Goal: Communication & Community: Answer question/provide support

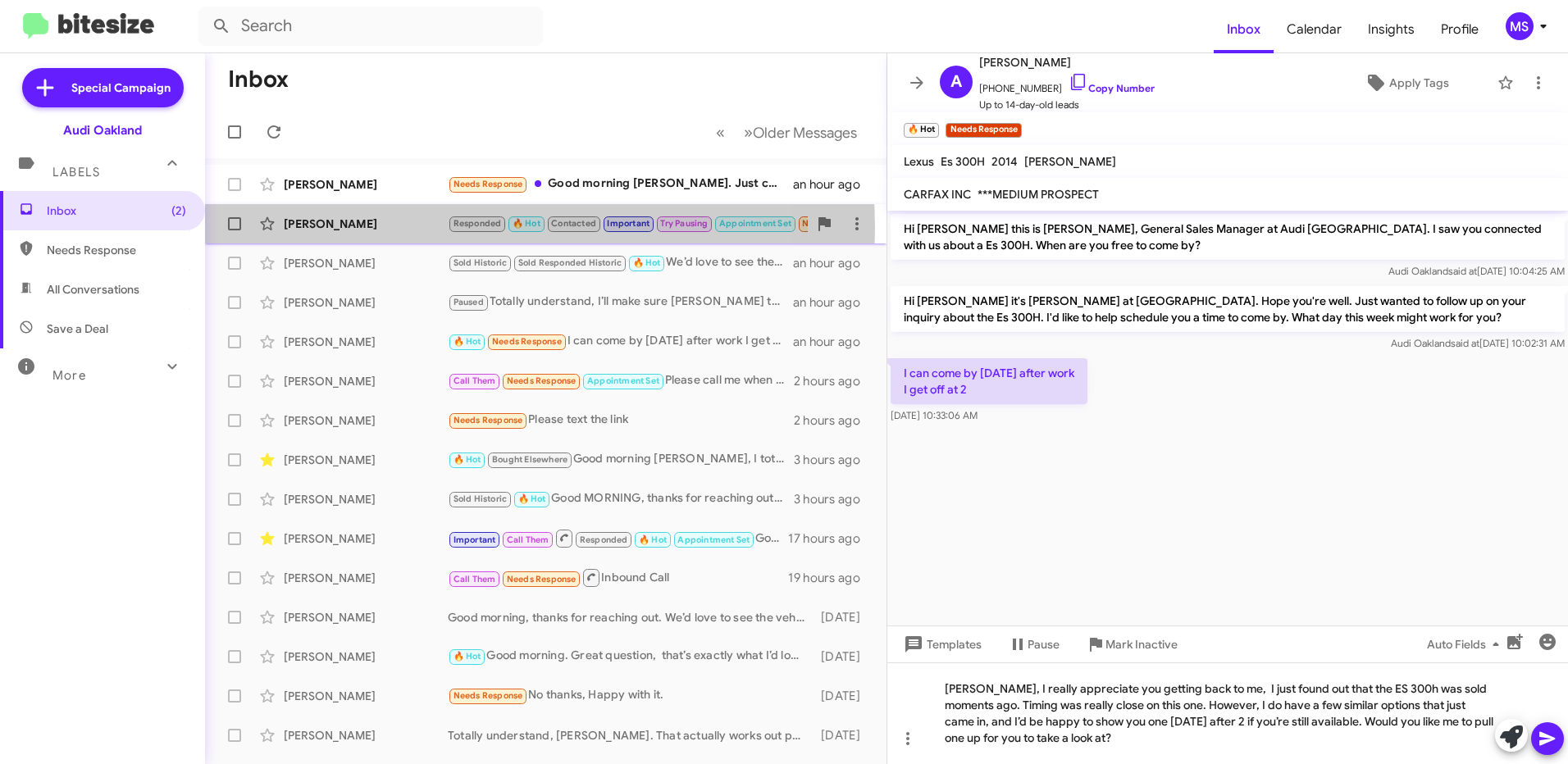
click at [416, 228] on div "[PERSON_NAME]" at bounding box center [366, 223] width 165 height 16
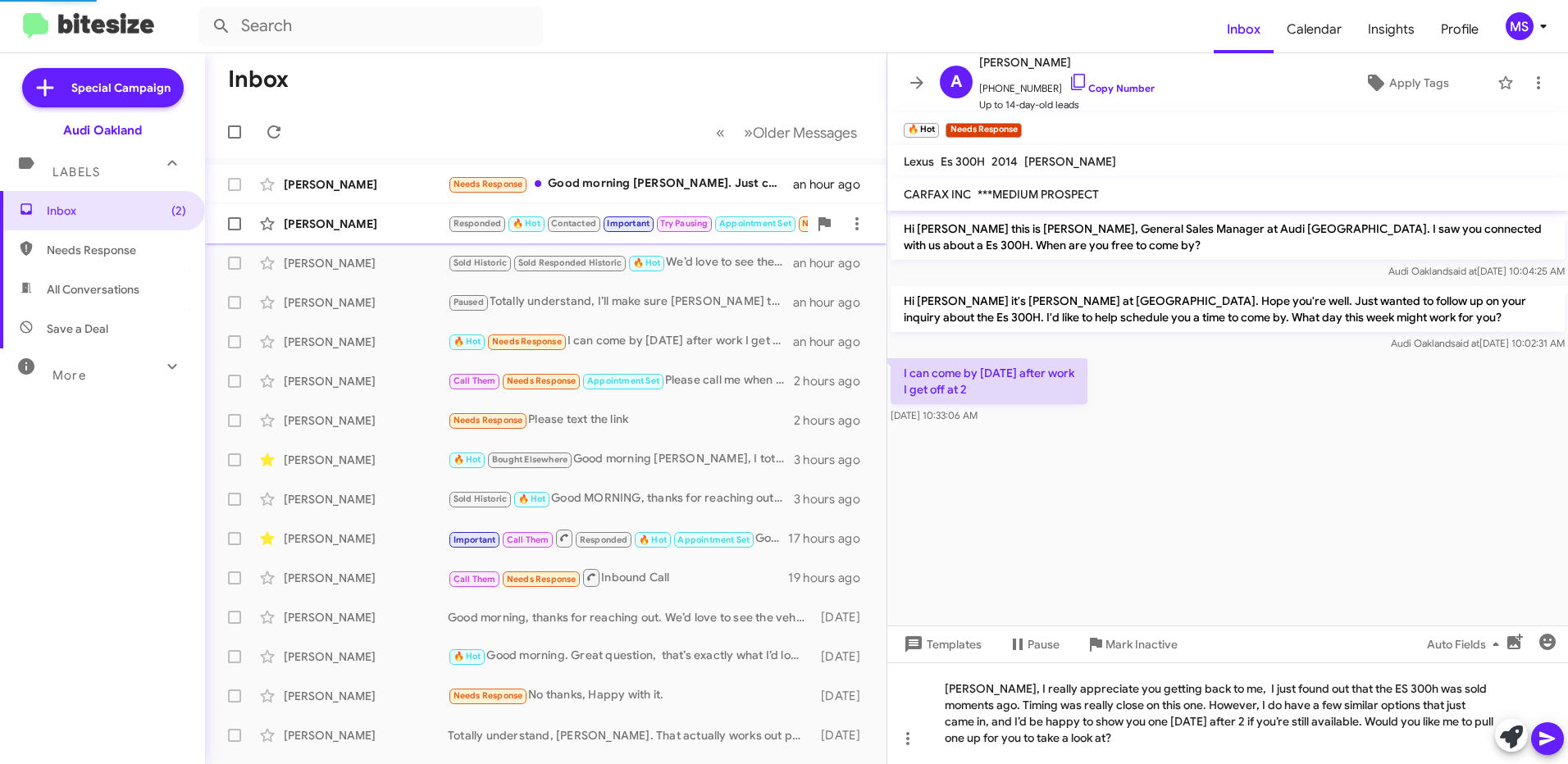
scroll to position [872, 0]
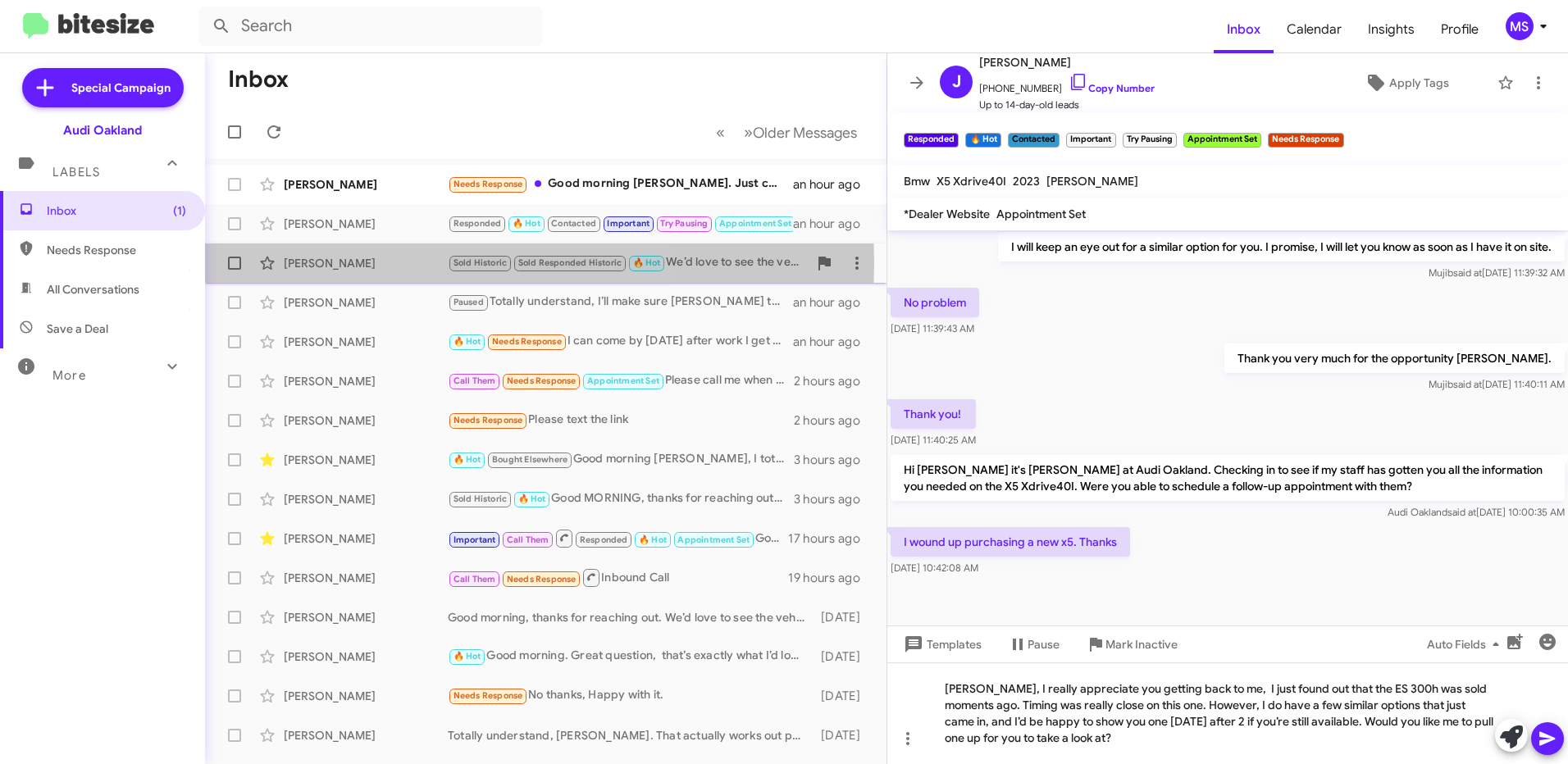
click at [357, 263] on div "[PERSON_NAME]" at bounding box center [366, 262] width 165 height 16
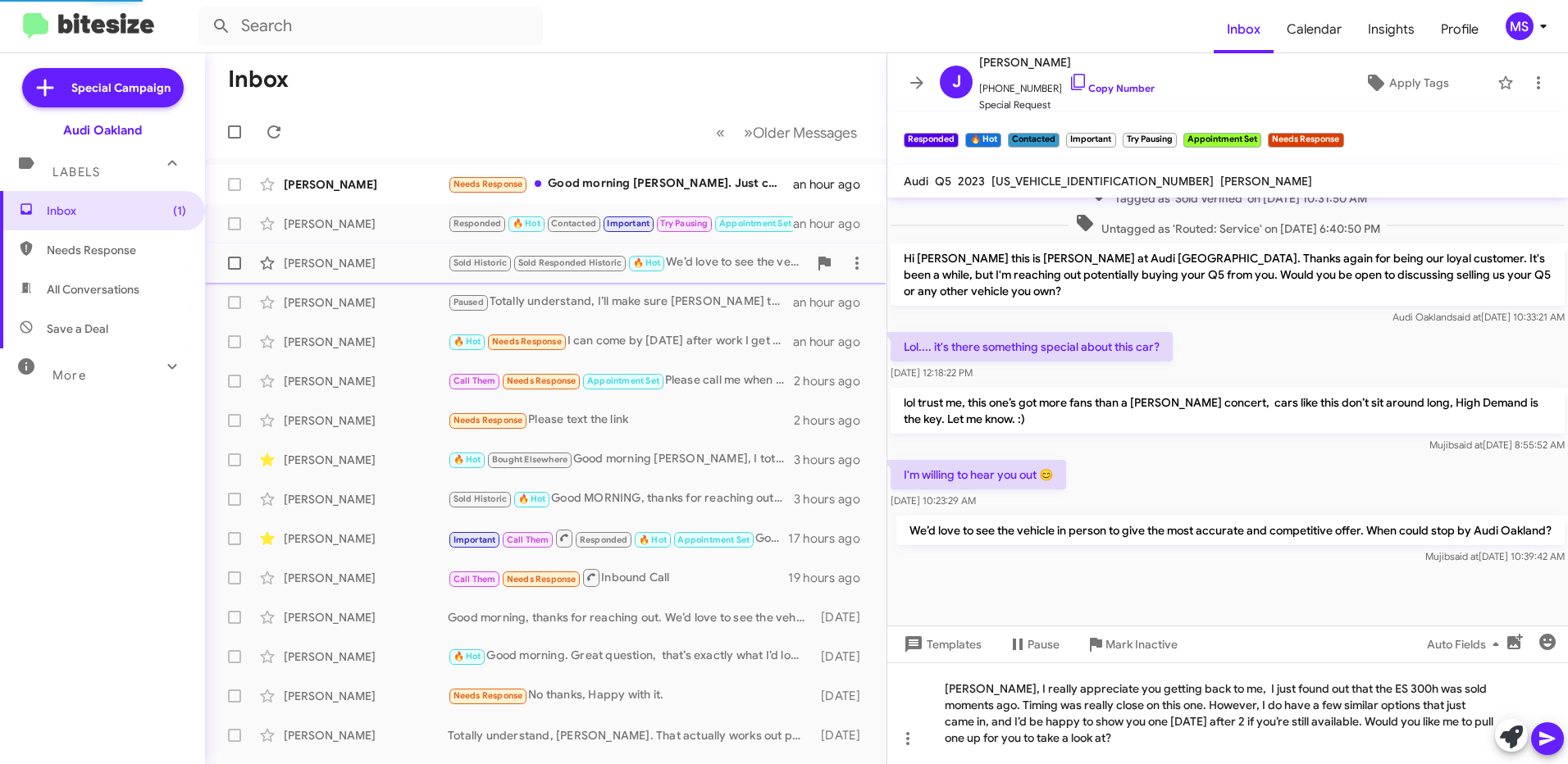
scroll to position [466, 0]
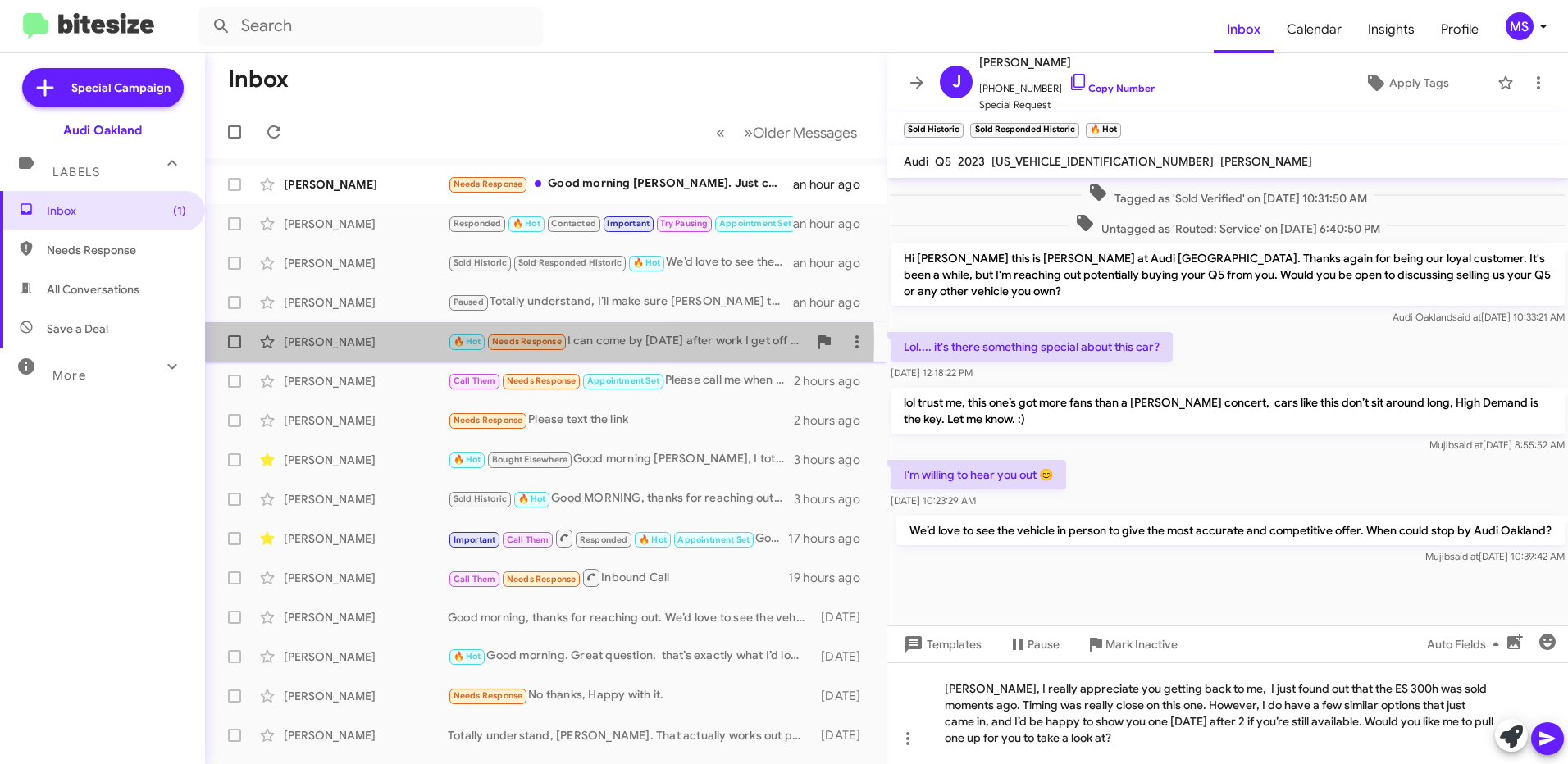
click at [357, 342] on div "[PERSON_NAME]" at bounding box center [366, 341] width 165 height 16
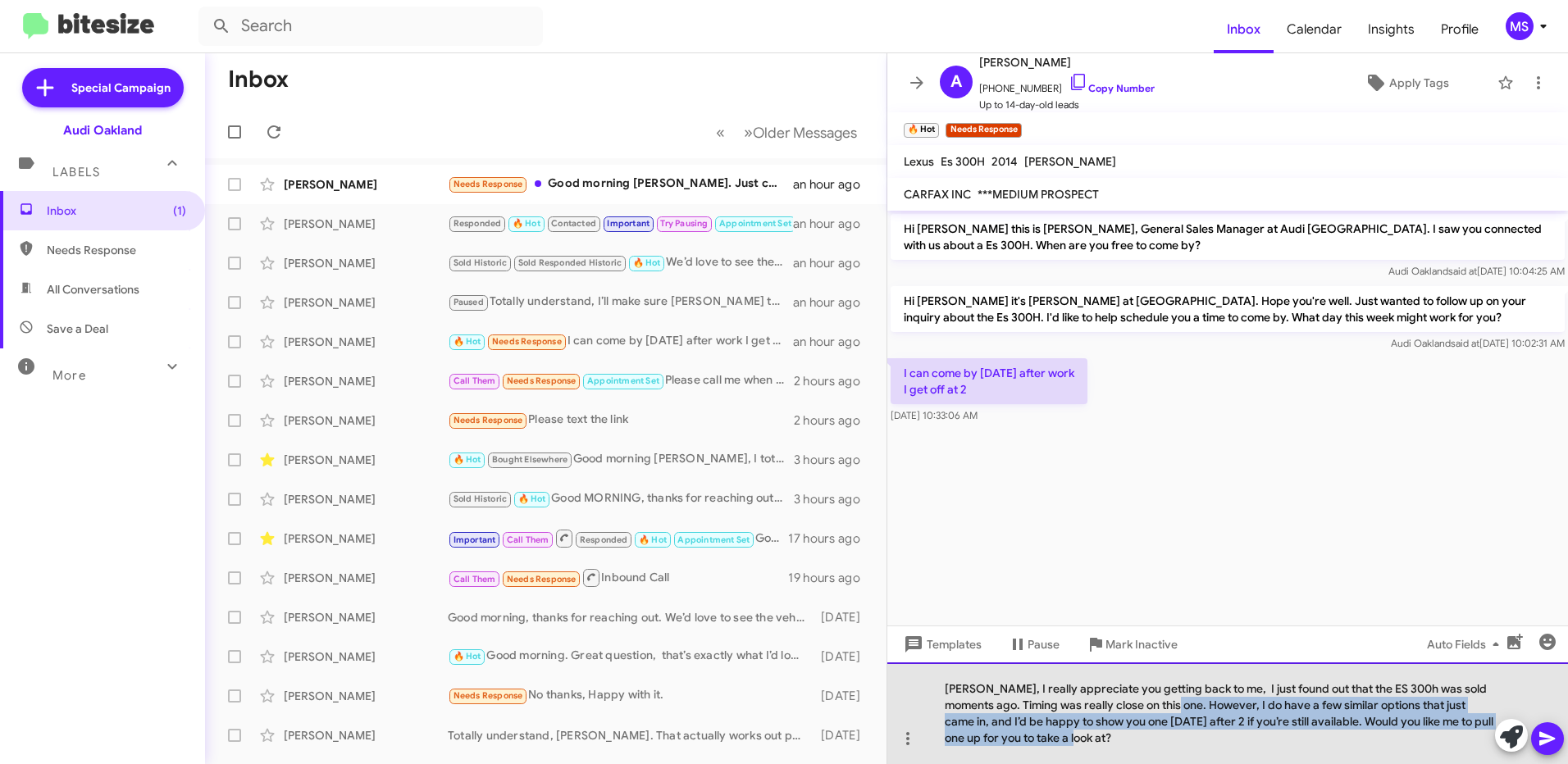
drag, startPoint x: 1213, startPoint y: 706, endPoint x: 1254, endPoint y: 739, distance: 52.6
click at [1254, 739] on div "[PERSON_NAME], I really appreciate you getting back to me, I just found out tha…" at bounding box center [1228, 713] width 681 height 101
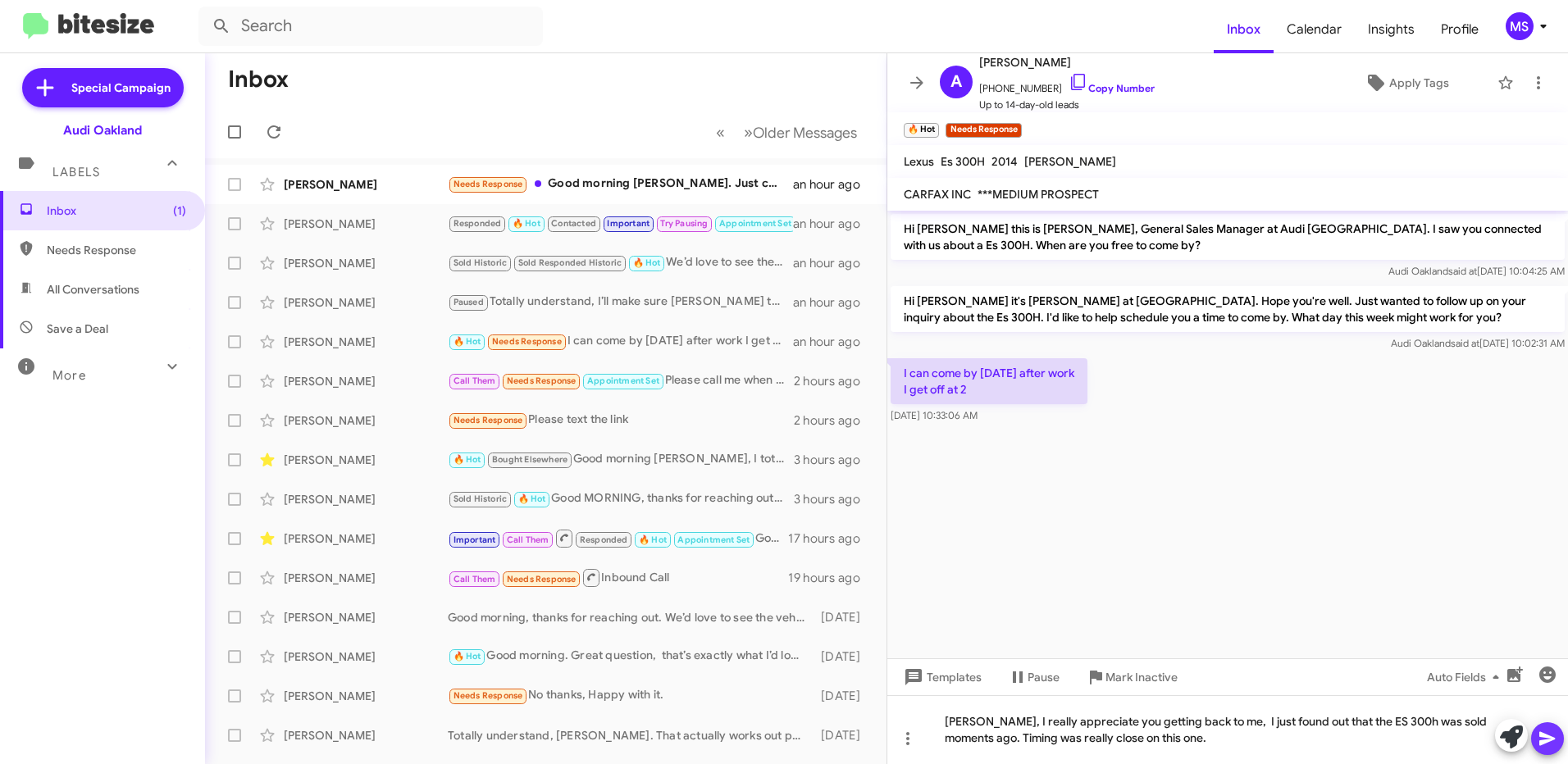
click at [1543, 741] on icon at bounding box center [1547, 739] width 16 height 14
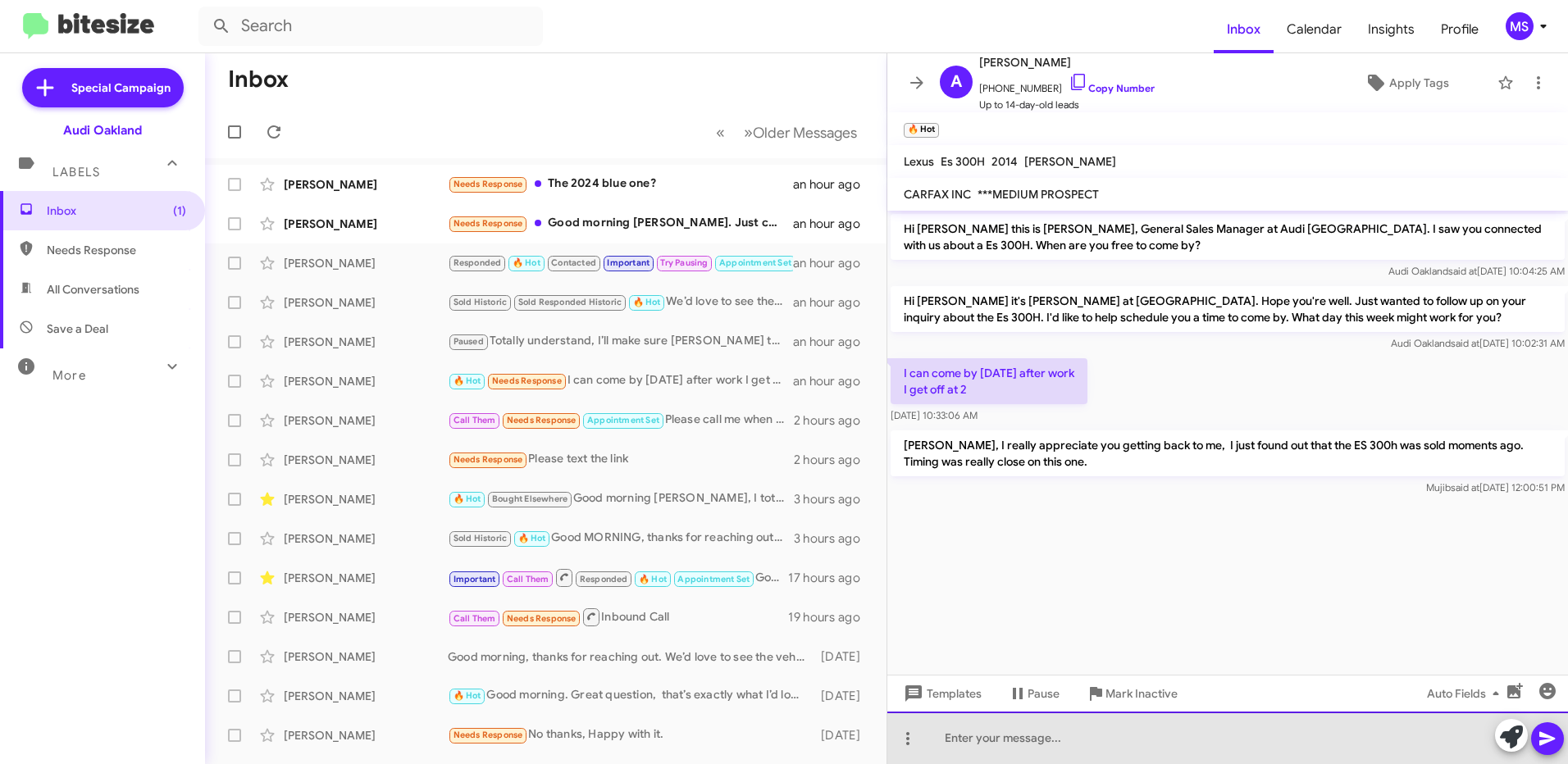
click at [1155, 731] on div at bounding box center [1228, 738] width 681 height 53
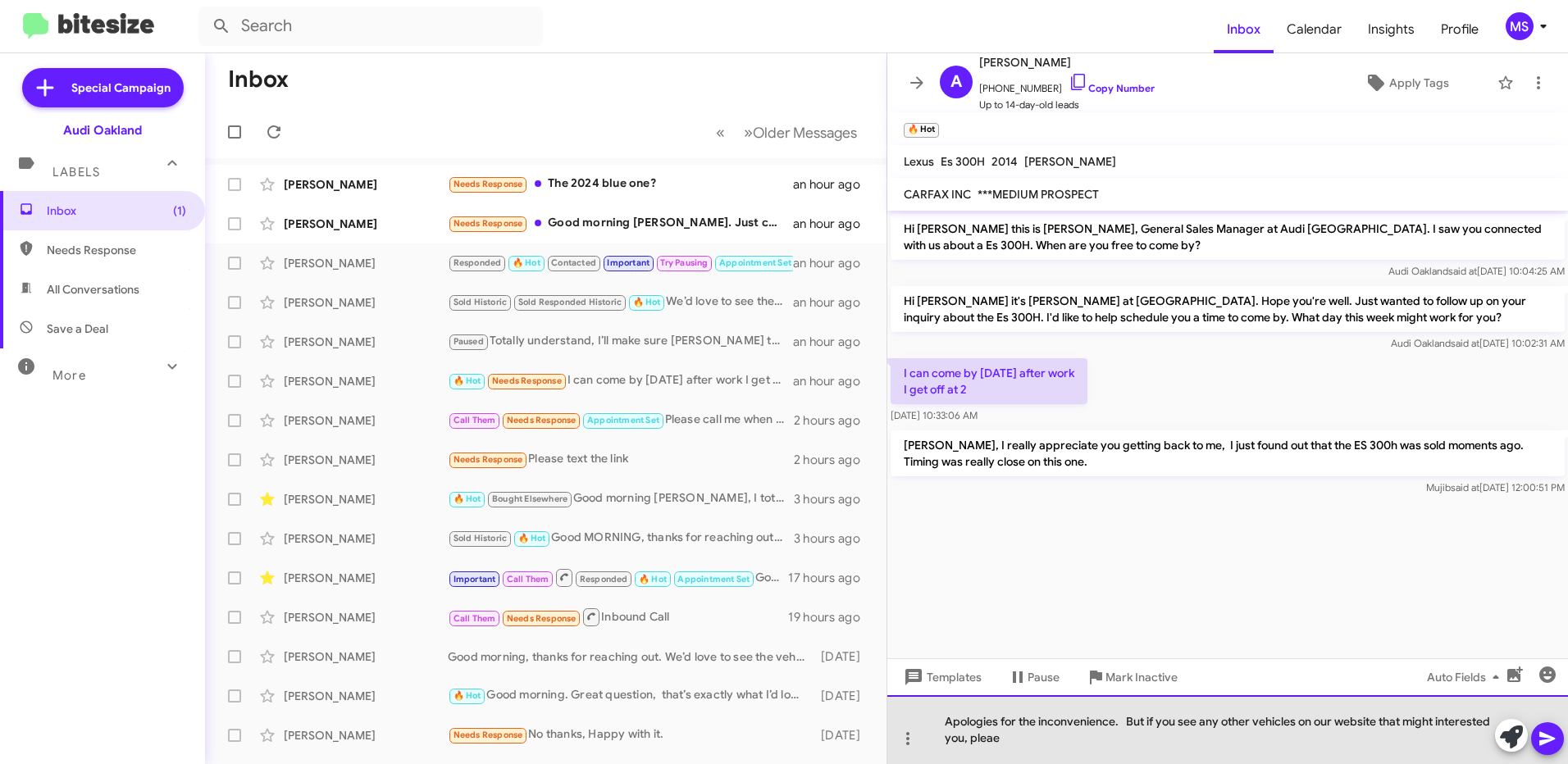
click at [1094, 745] on div "Apologies for the inconvenience. But if you see any other vehicles on our websi…" at bounding box center [1228, 729] width 681 height 69
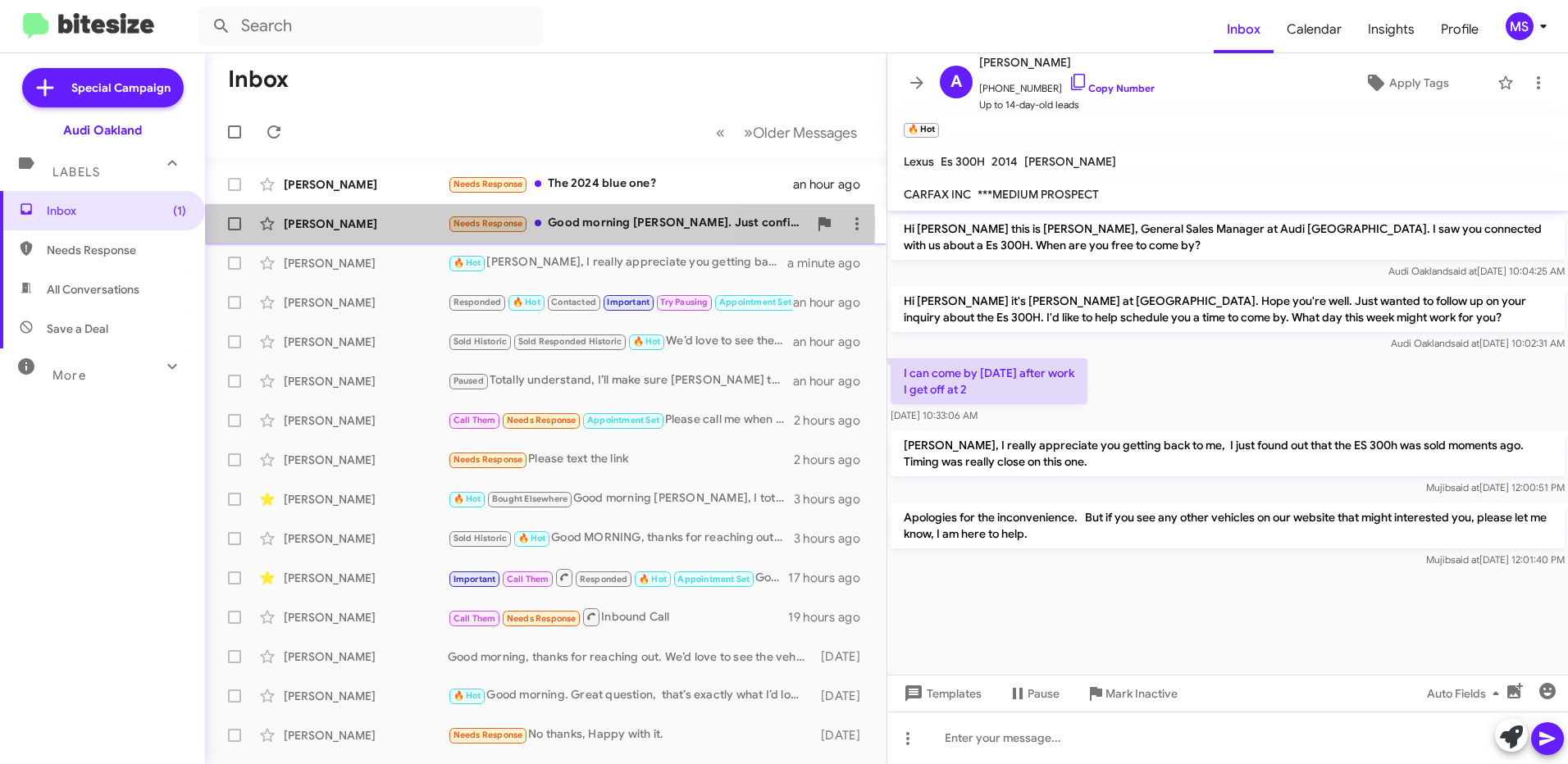
click at [389, 226] on div "[PERSON_NAME]" at bounding box center [366, 223] width 165 height 16
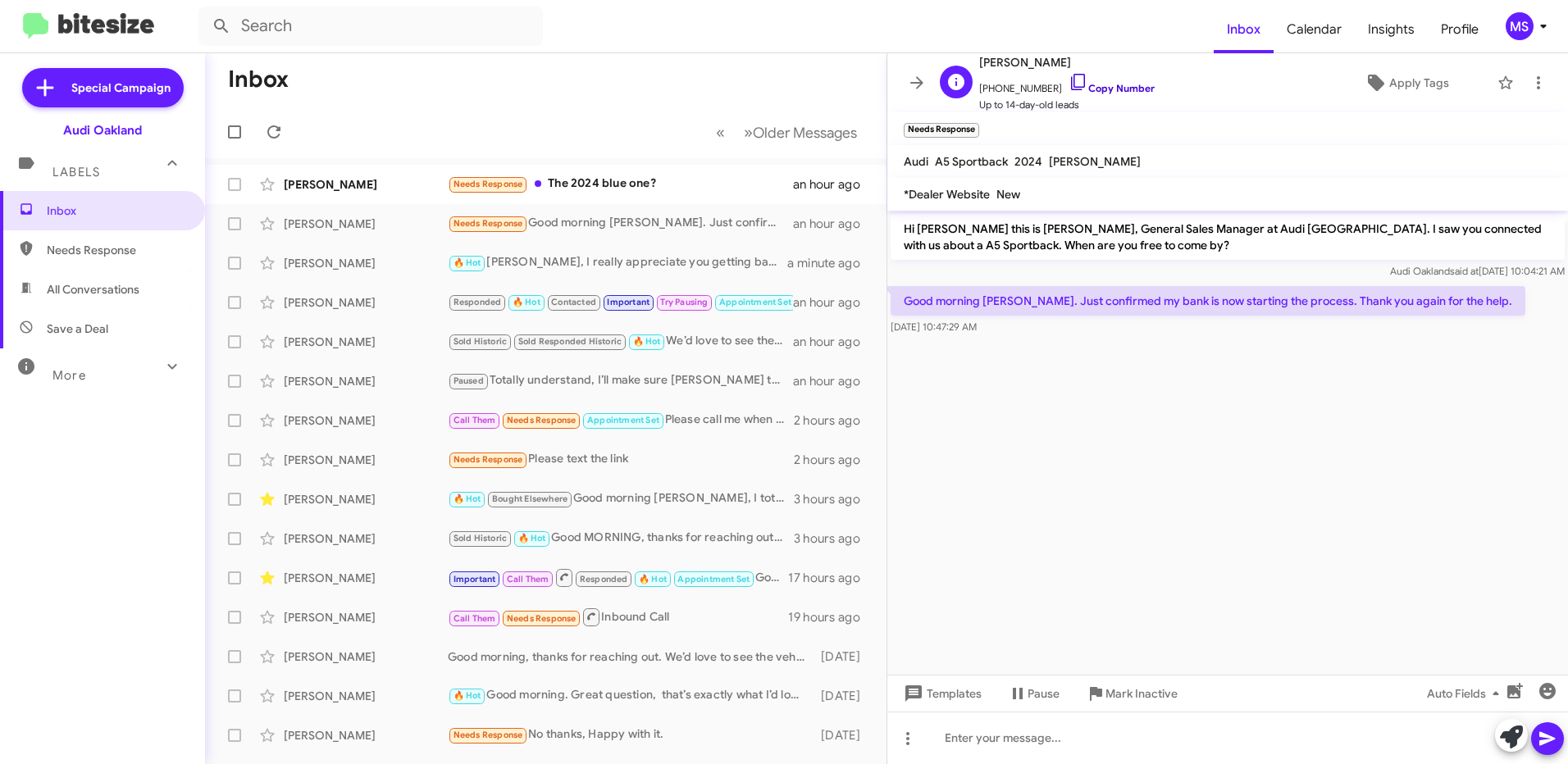
click at [1114, 89] on link "Copy Number" at bounding box center [1112, 87] width 86 height 12
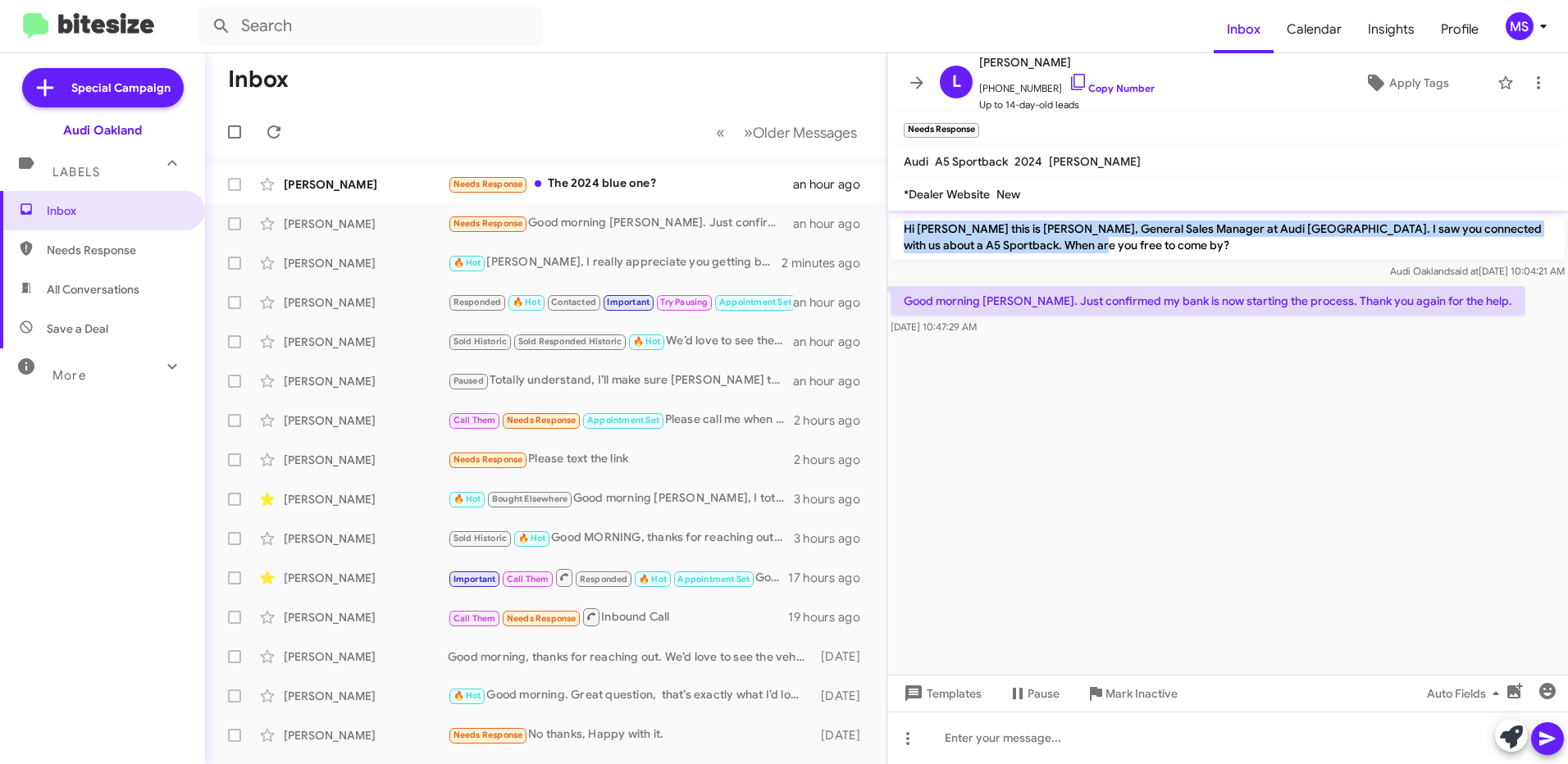
drag, startPoint x: 1082, startPoint y: 250, endPoint x: 904, endPoint y: 232, distance: 178.9
click at [904, 232] on p "Hi [PERSON_NAME] this is [PERSON_NAME], General Sales Manager at Audi [GEOGRAPH…" at bounding box center [1228, 237] width 674 height 46
copy p "Hi [PERSON_NAME] this is [PERSON_NAME], General Sales Manager at Audi [GEOGRAPH…"
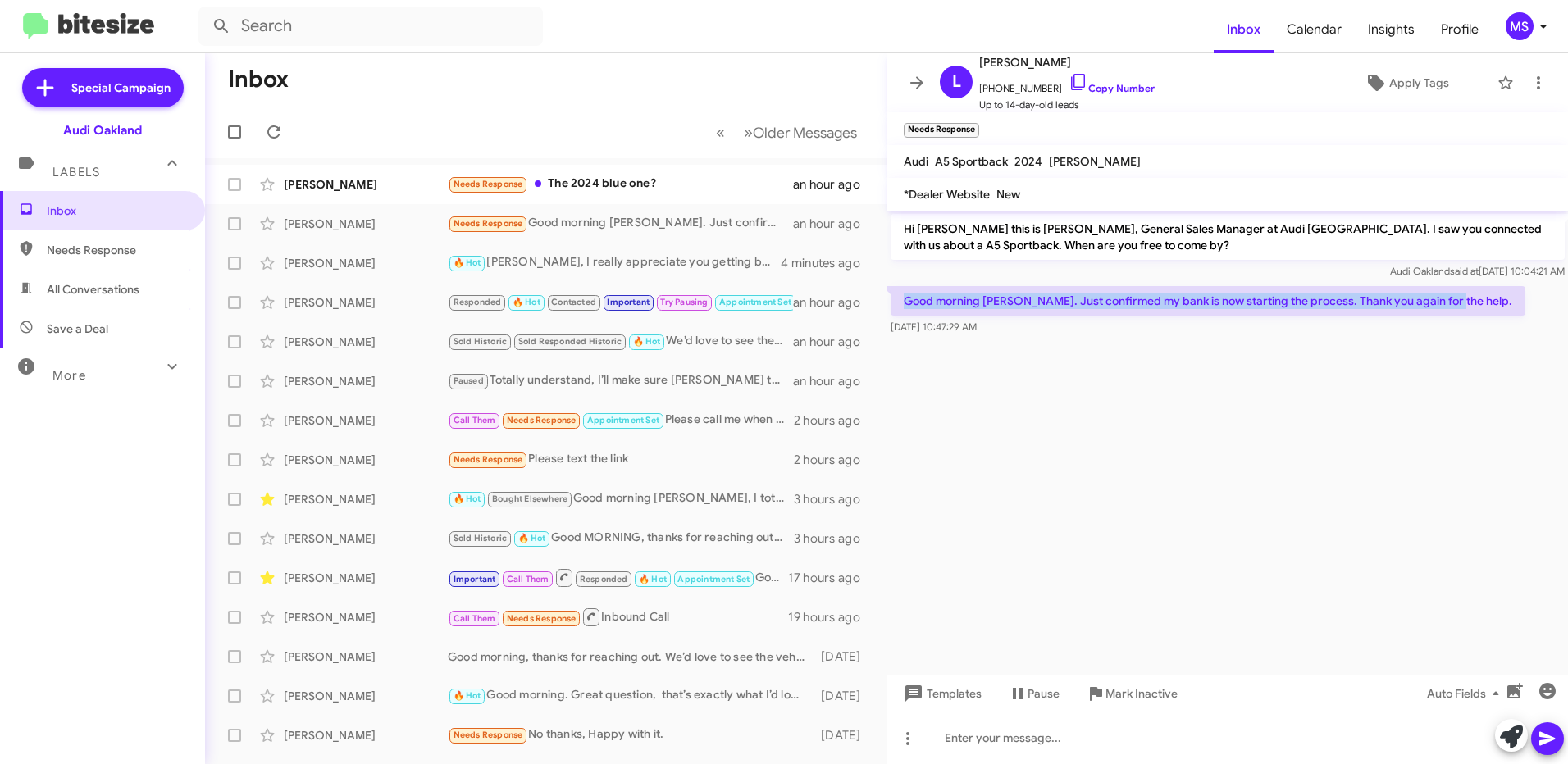
drag, startPoint x: 1459, startPoint y: 299, endPoint x: 900, endPoint y: 299, distance: 559.0
click at [900, 299] on p "Good morning [PERSON_NAME]. Just confirmed my bank is now starting the process.…" at bounding box center [1208, 301] width 635 height 29
copy p "Good morning [PERSON_NAME]. Just confirmed my bank is now starting the process.…"
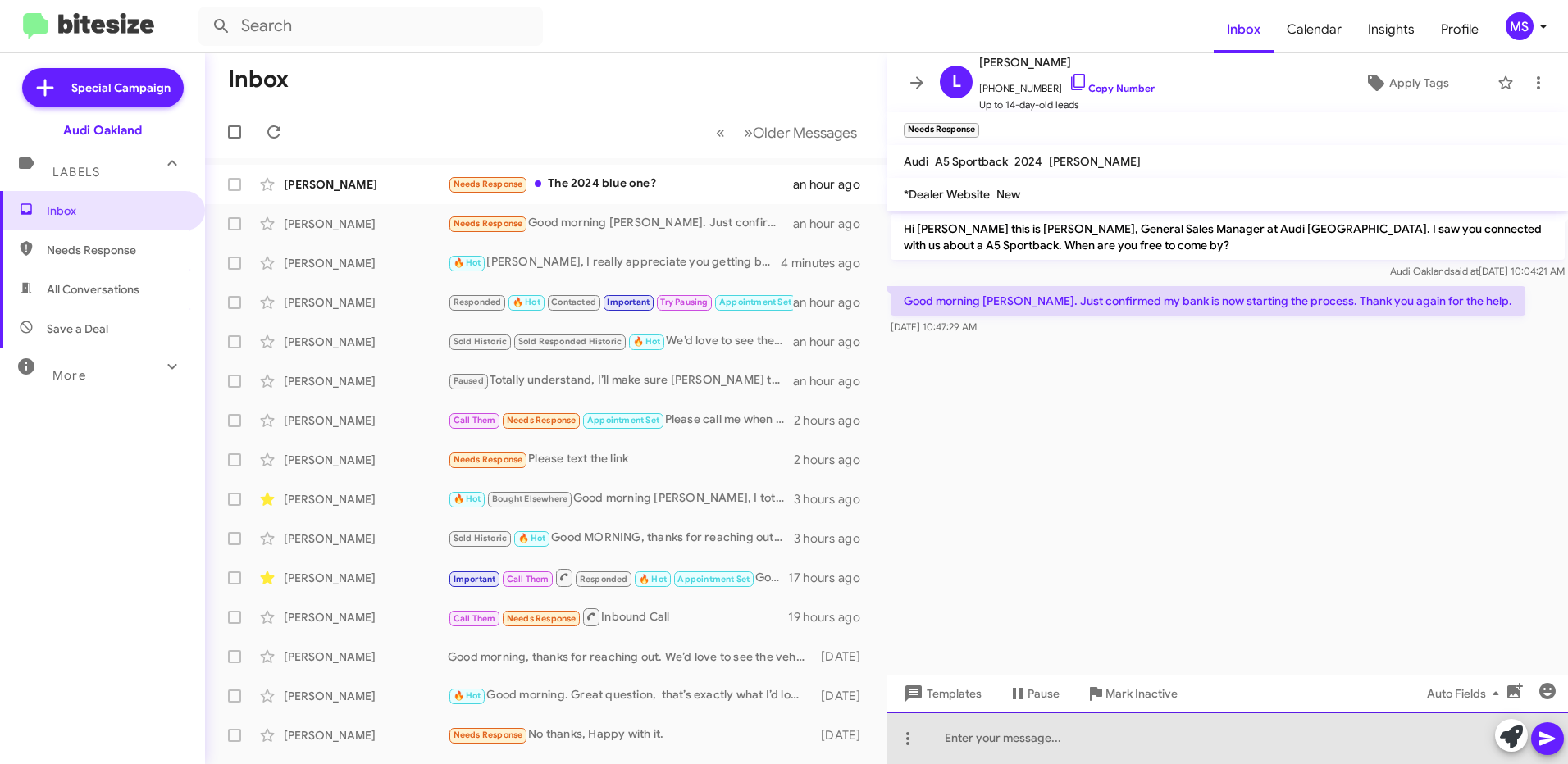
click at [1015, 740] on div at bounding box center [1228, 738] width 681 height 53
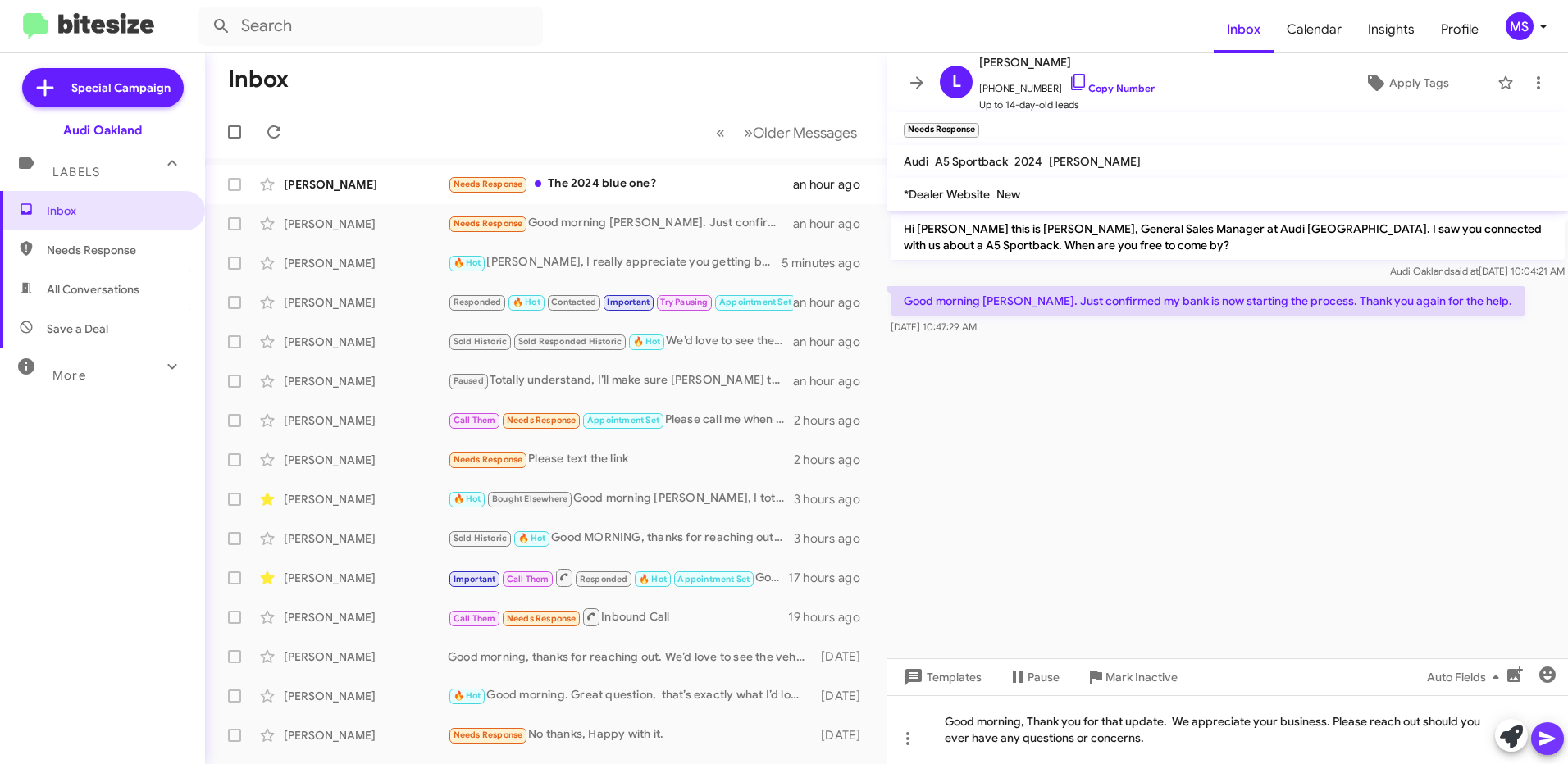
click at [1544, 743] on icon at bounding box center [1547, 739] width 16 height 14
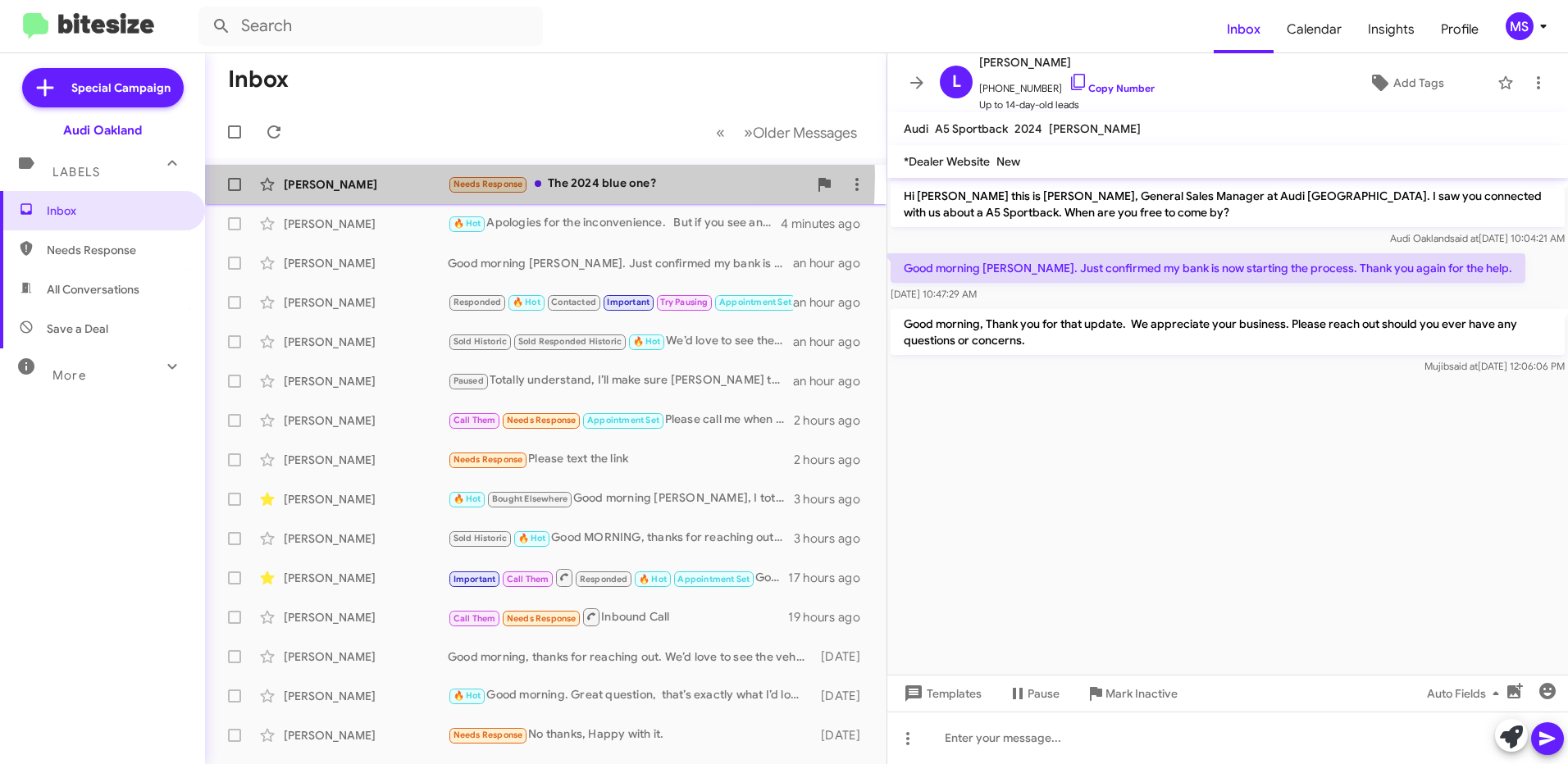
click at [400, 176] on div "[PERSON_NAME] Needs Response The 2024 blue one? an hour ago" at bounding box center [545, 184] width 655 height 33
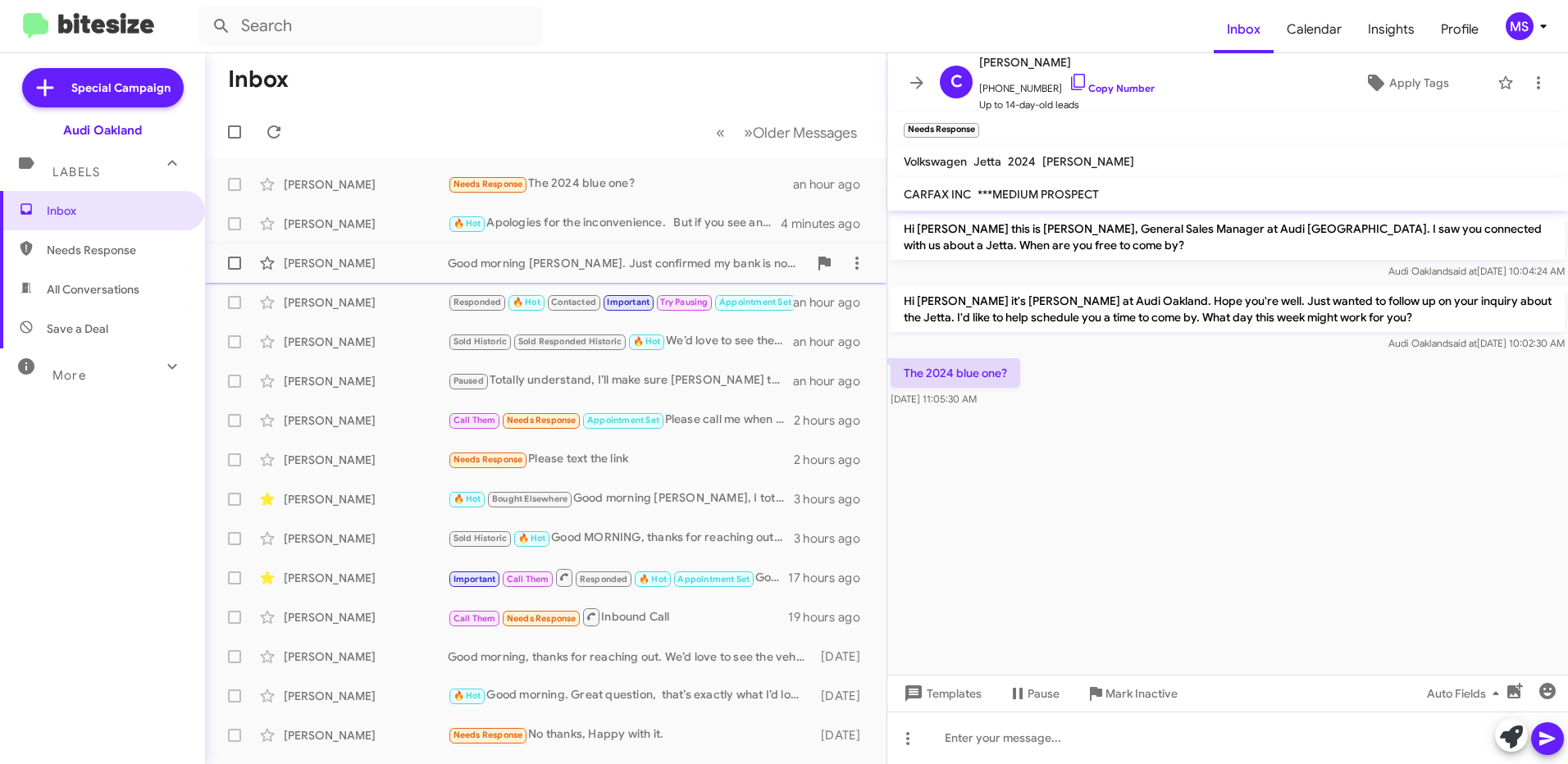
click at [374, 266] on div "[PERSON_NAME]" at bounding box center [366, 262] width 165 height 16
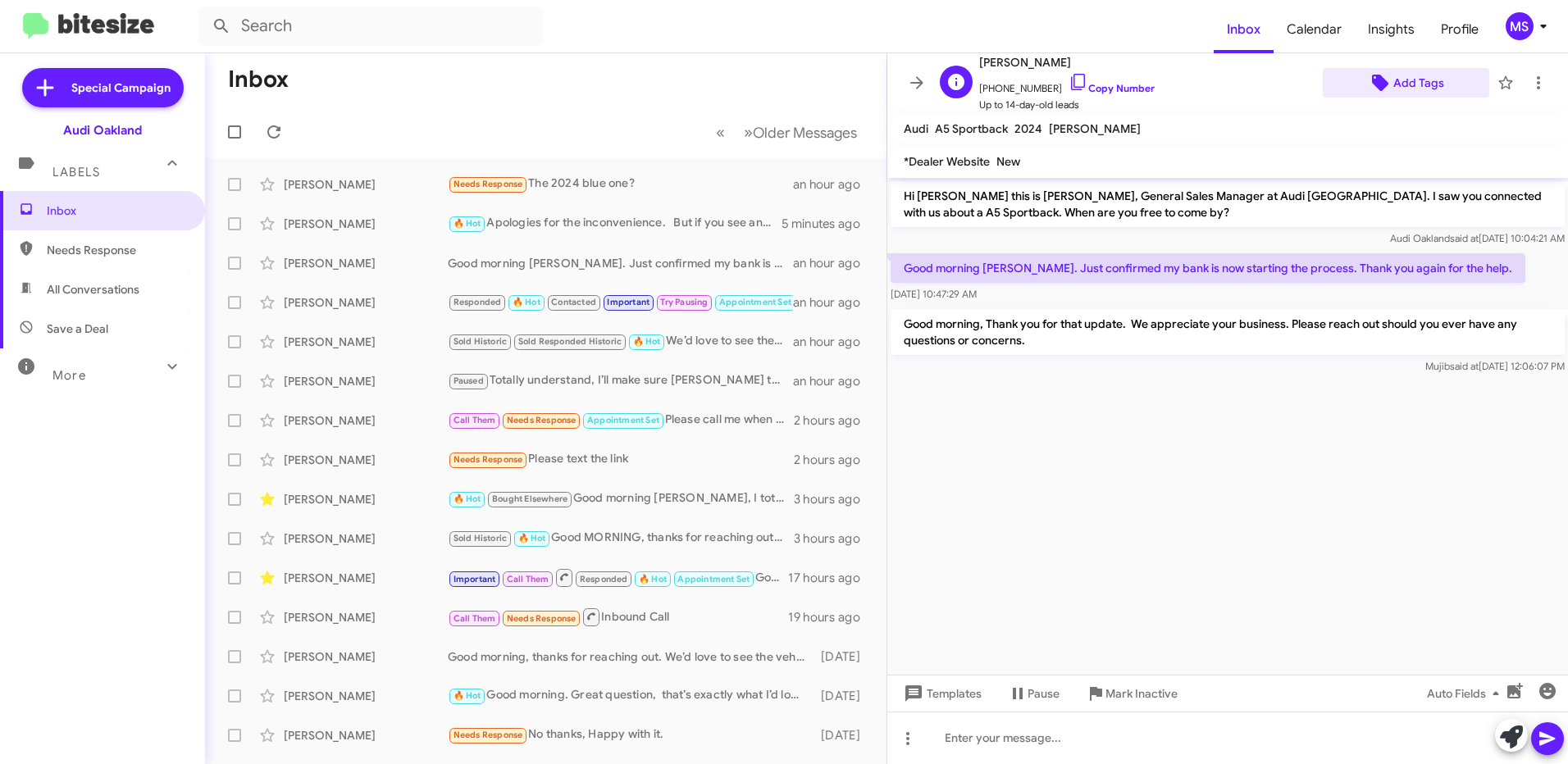
click at [1404, 86] on span "Add Tags" at bounding box center [1419, 82] width 51 height 29
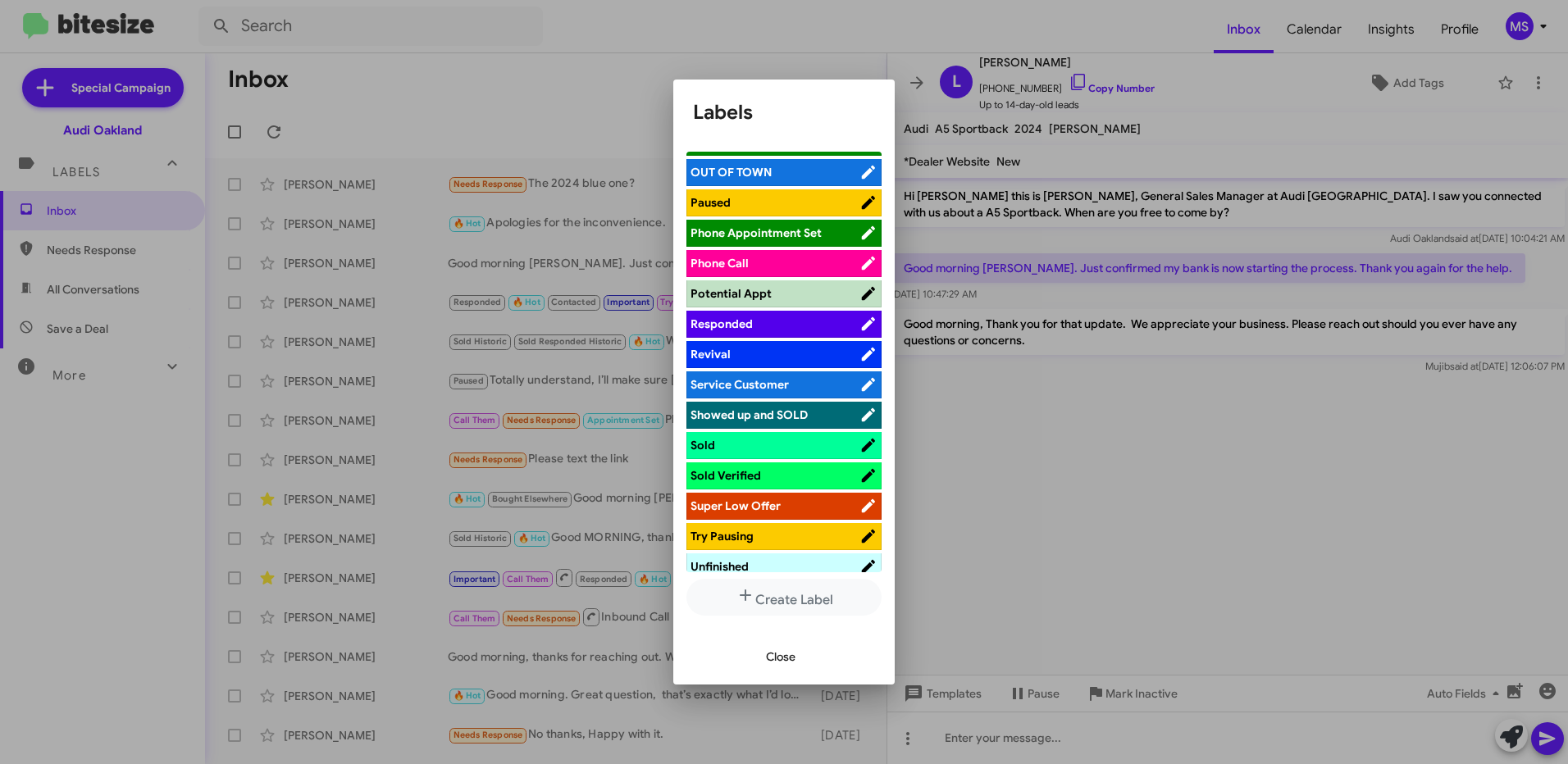
scroll to position [902, 0]
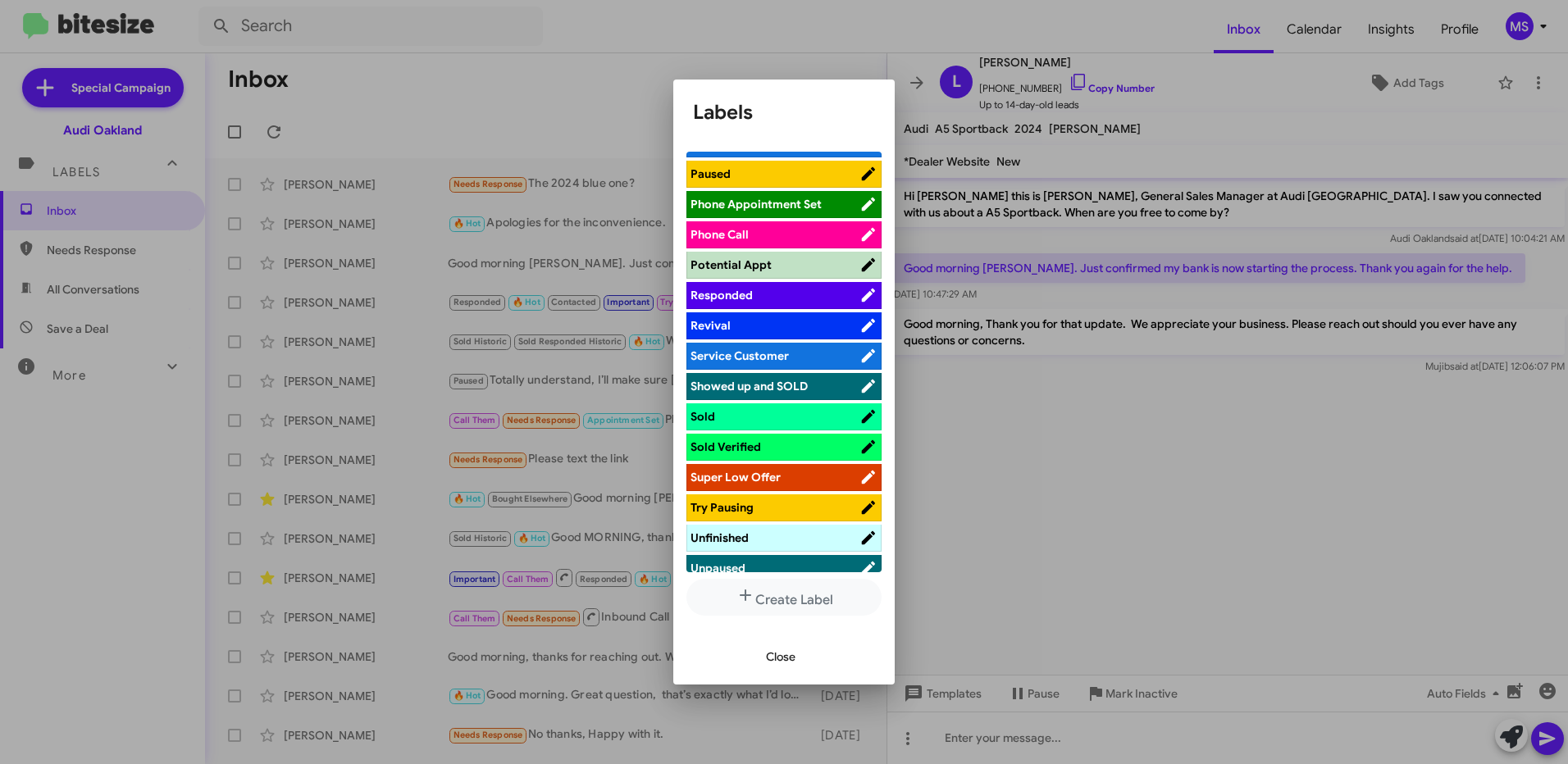
click at [782, 438] on li "Sold Verified" at bounding box center [784, 447] width 196 height 27
click at [803, 445] on span "Sold Verified" at bounding box center [776, 446] width 169 height 16
click at [781, 647] on span "Close" at bounding box center [780, 656] width 29 height 29
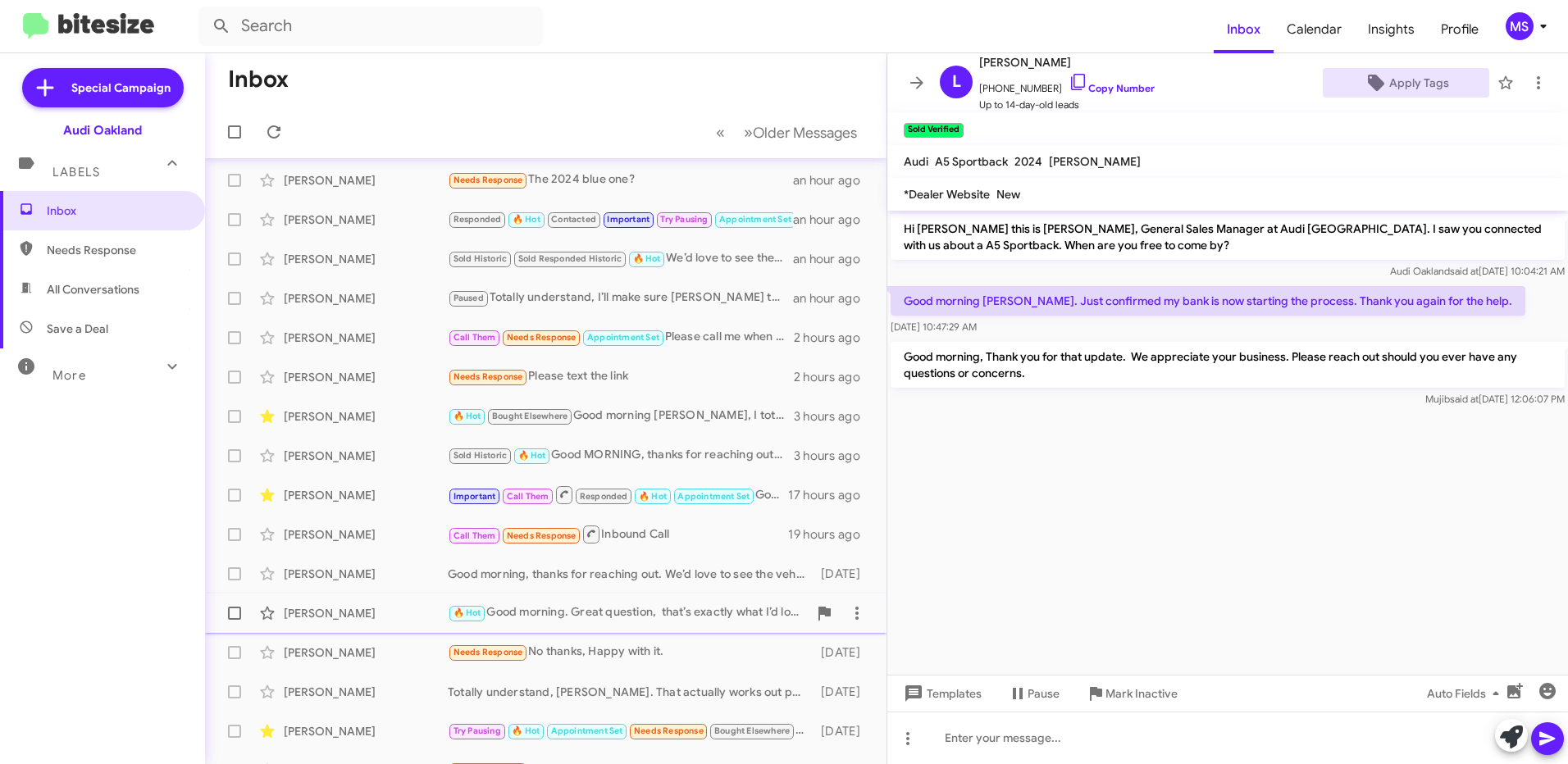
scroll to position [0, 0]
